Goal: Participate in discussion: Engage in conversation with other users on a specific topic

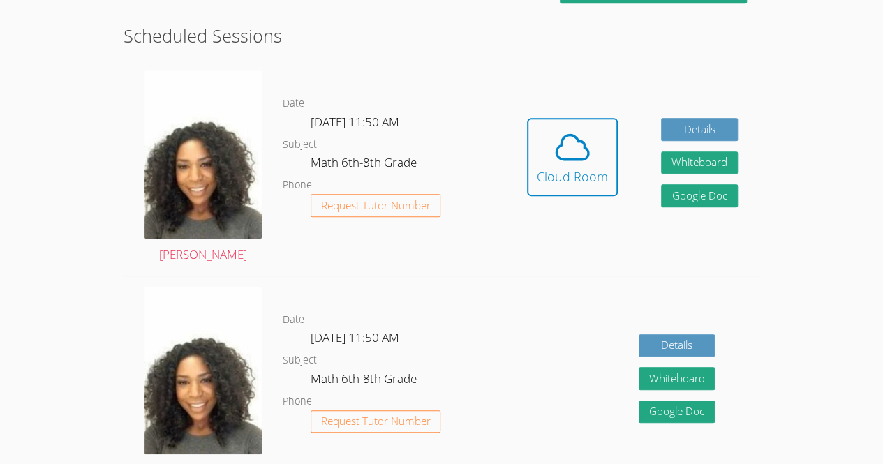
scroll to position [338, 0]
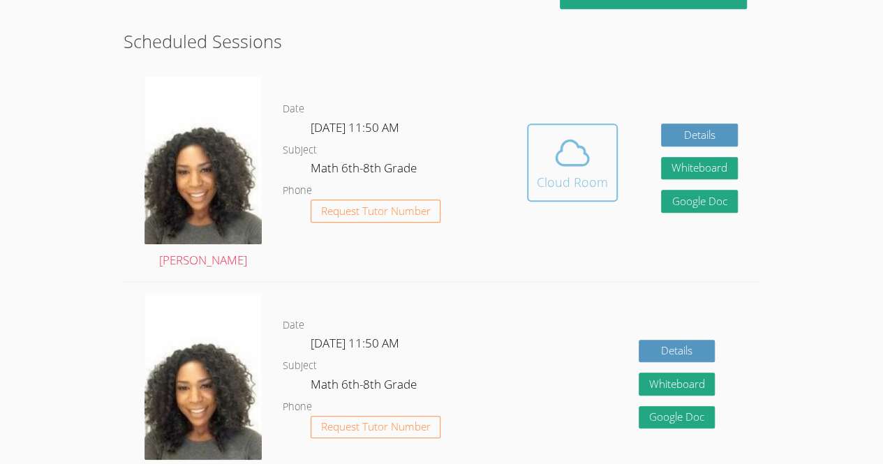
click at [557, 159] on icon at bounding box center [573, 153] width 32 height 24
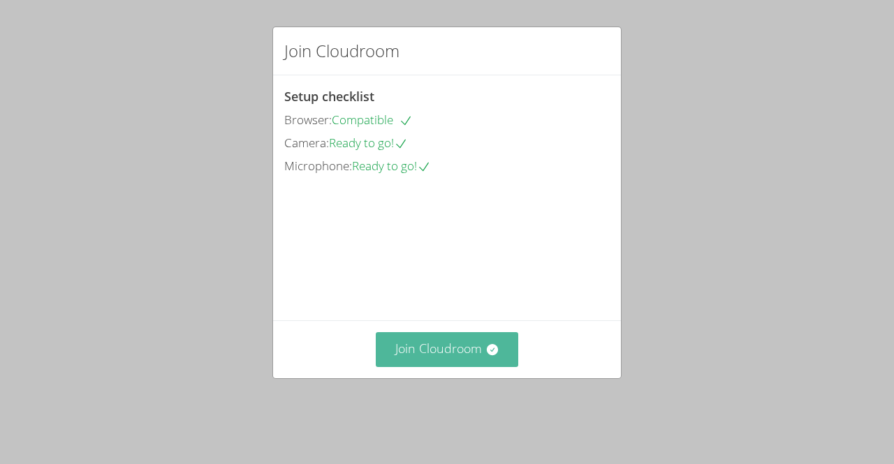
click at [423, 367] on button "Join Cloudroom" at bounding box center [447, 349] width 143 height 34
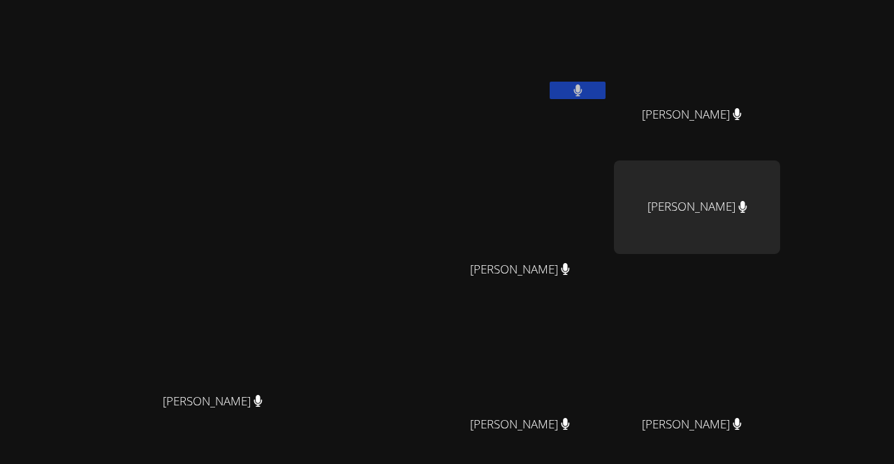
scroll to position [122, 0]
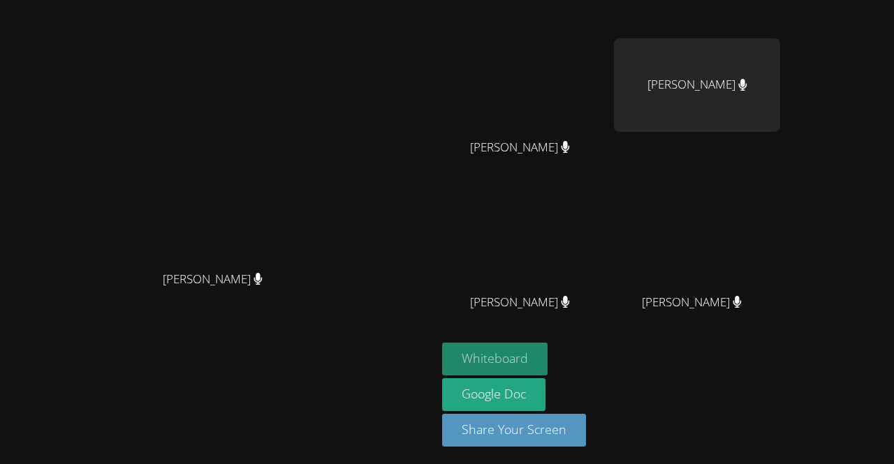
click at [548, 363] on button "Whiteboard" at bounding box center [494, 359] width 105 height 33
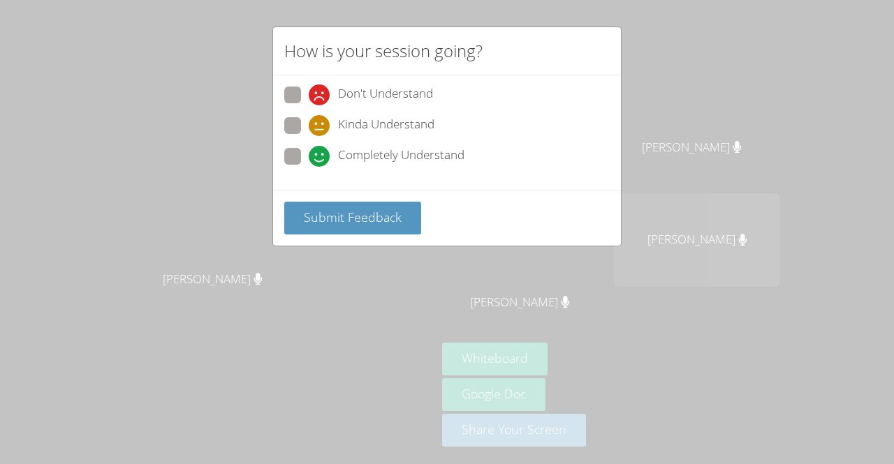
click at [309, 136] on span at bounding box center [309, 136] width 0 height 0
click at [309, 128] on input "Kinda Understand" at bounding box center [315, 123] width 12 height 12
radio input "true"
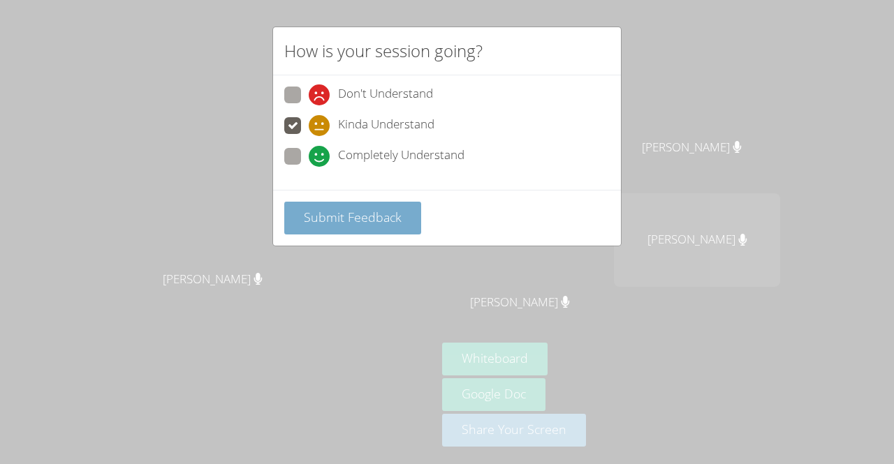
click at [338, 210] on span "Submit Feedback" at bounding box center [353, 217] width 98 height 17
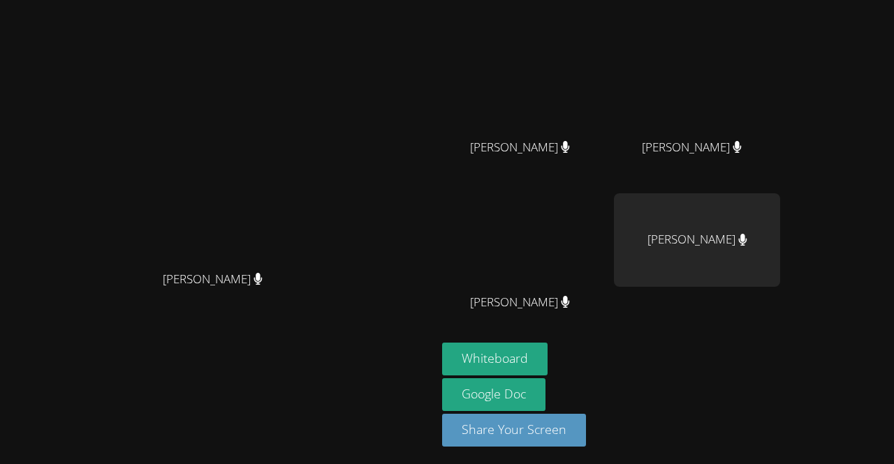
click at [419, 320] on div "Michelle Dupin" at bounding box center [218, 292] width 425 height 56
